Goal: Task Accomplishment & Management: Use online tool/utility

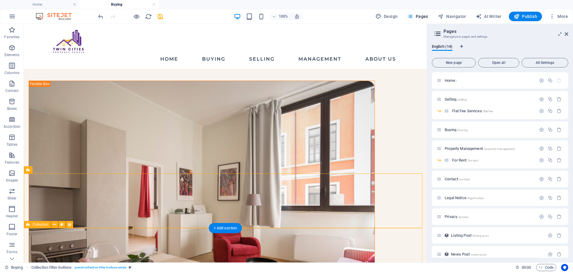
scroll to position [30, 0]
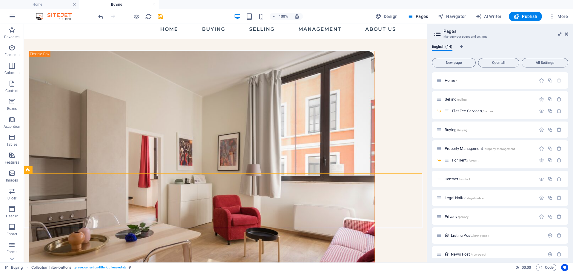
click at [162, 11] on div "100% Design Pages Navigator AI Writer Publish More" at bounding box center [286, 16] width 573 height 14
click at [162, 15] on icon "save" at bounding box center [160, 16] width 7 height 7
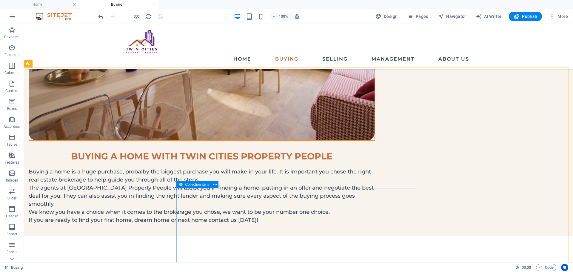
scroll to position [41, 0]
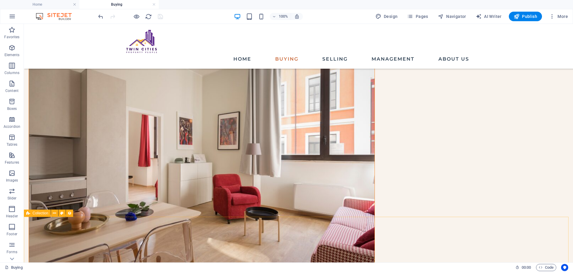
click at [46, 213] on span "Collection" at bounding box center [41, 213] width 16 height 4
click at [56, 214] on icon at bounding box center [54, 213] width 3 height 6
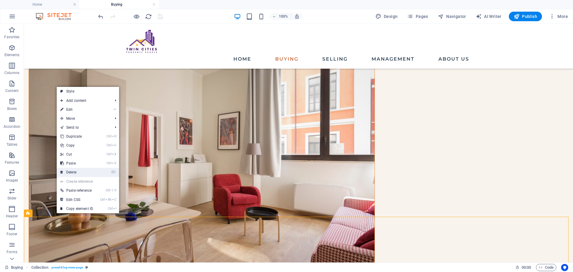
click at [76, 173] on link "⌦ Delete" at bounding box center [77, 172] width 40 height 9
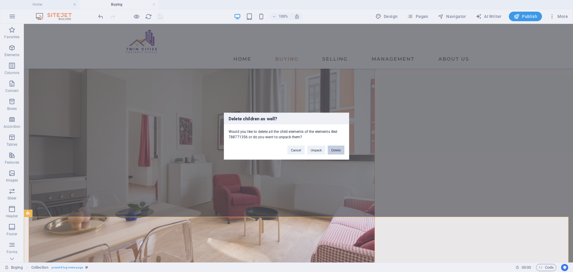
click at [337, 153] on button "Delete" at bounding box center [336, 149] width 17 height 9
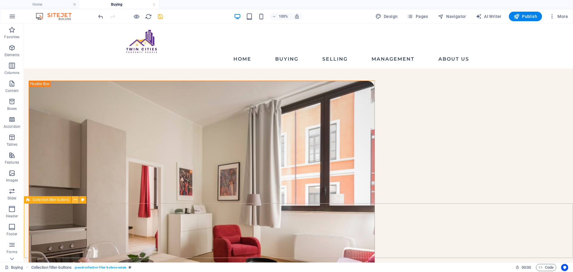
drag, startPoint x: 83, startPoint y: 201, endPoint x: 78, endPoint y: 201, distance: 4.5
click at [78, 201] on div "Collection filter-buttons" at bounding box center [57, 199] width 66 height 7
click at [78, 201] on button at bounding box center [75, 199] width 7 height 7
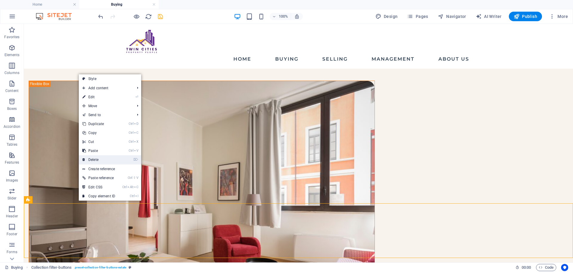
click at [102, 158] on link "⌦ Delete" at bounding box center [99, 159] width 40 height 9
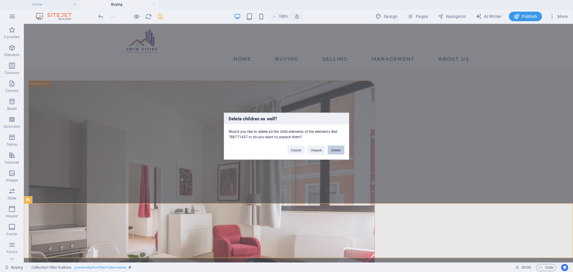
click at [337, 148] on button "Delete" at bounding box center [336, 149] width 17 height 9
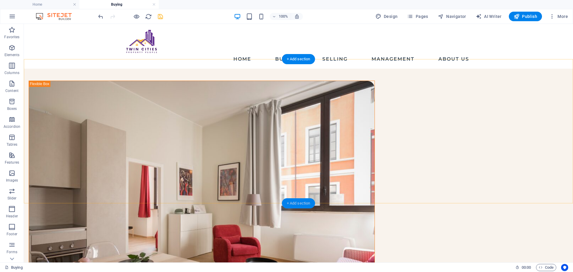
click at [295, 203] on div "+ Add section" at bounding box center [298, 203] width 33 height 10
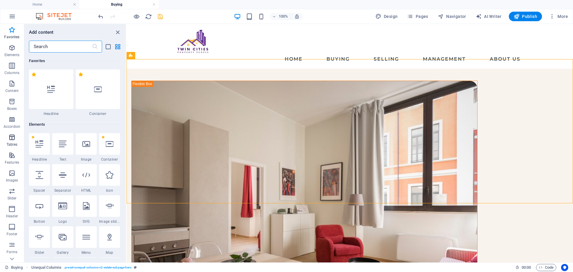
click at [12, 142] on span "Tables" at bounding box center [12, 141] width 24 height 14
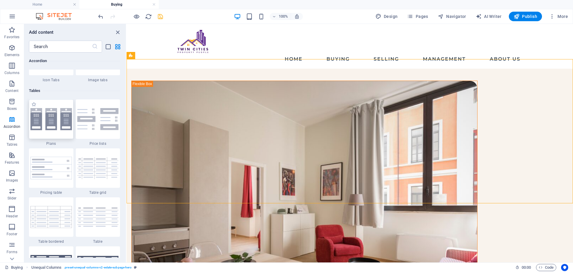
scroll to position [2068, 0]
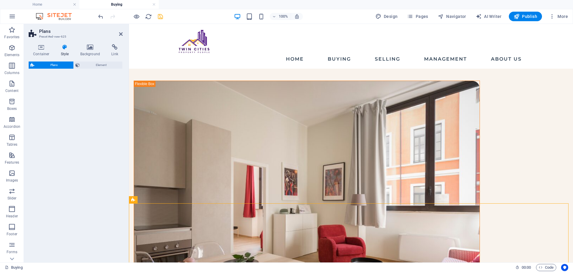
select select "rem"
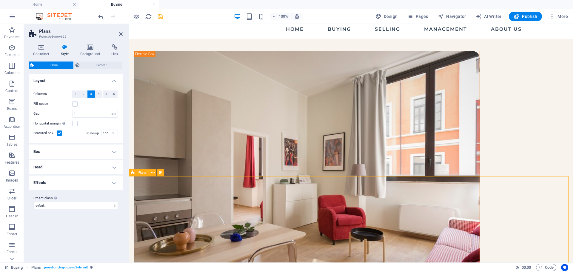
scroll to position [60, 0]
